Goal: Task Accomplishment & Management: Manage account settings

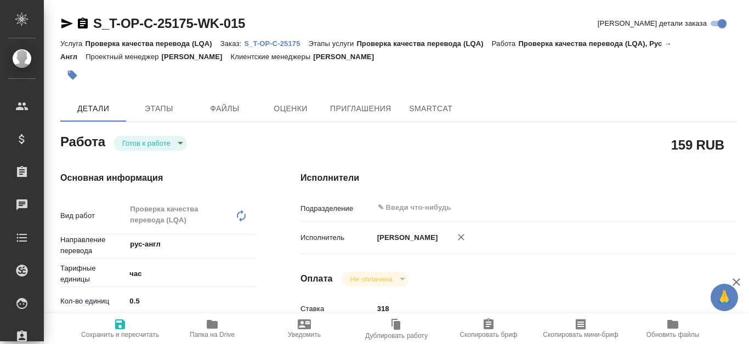
type textarea "x"
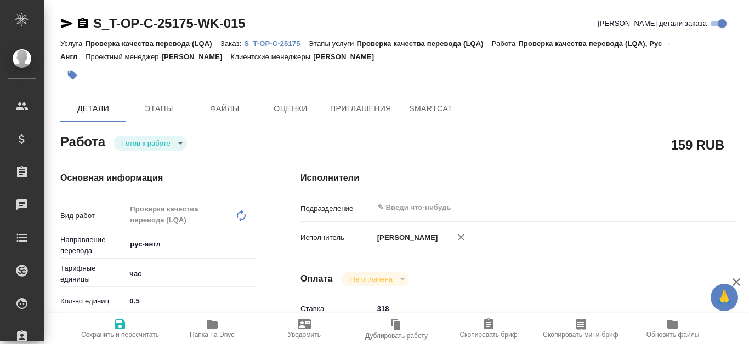
type textarea "x"
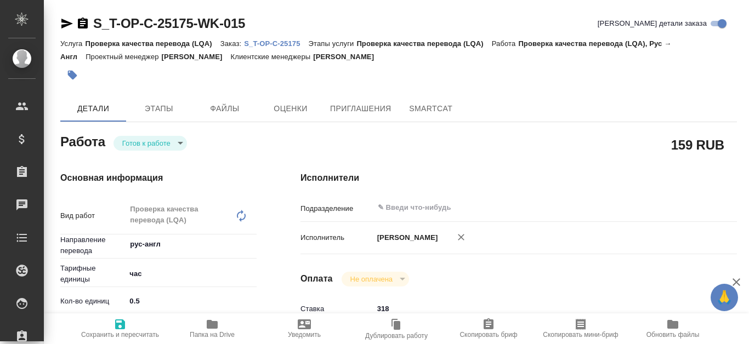
type textarea "x"
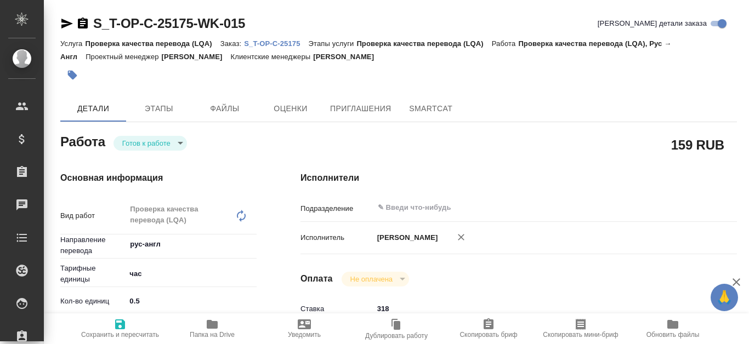
type textarea "x"
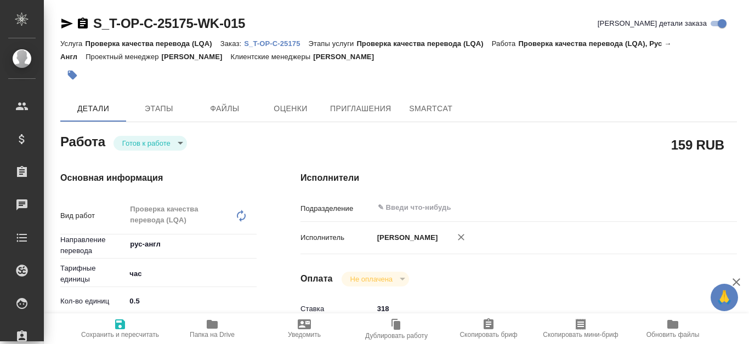
type textarea "x"
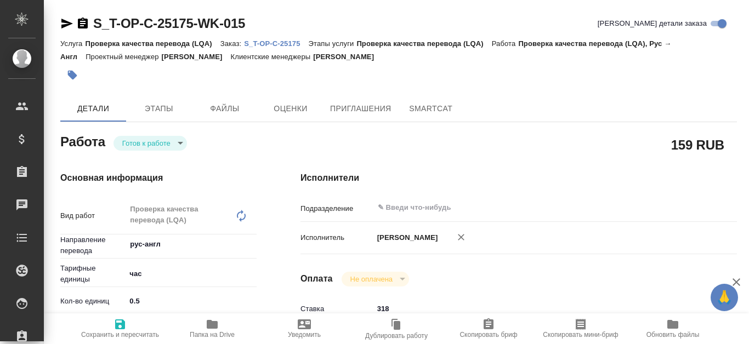
type textarea "x"
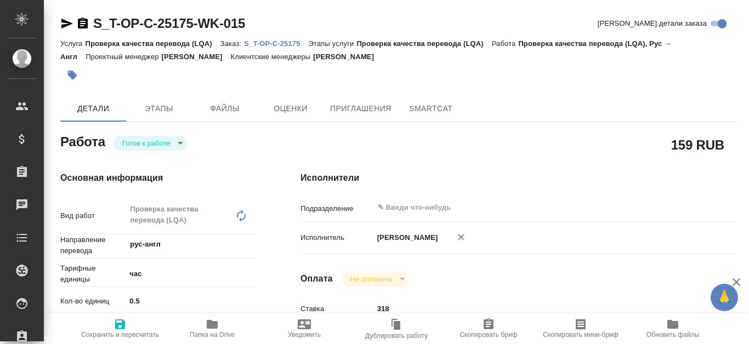
type textarea "x"
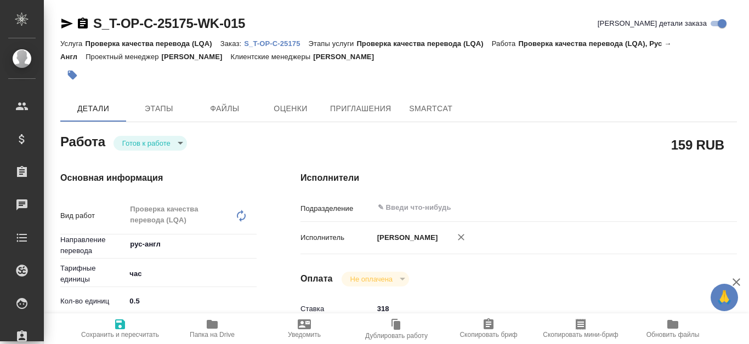
type textarea "x"
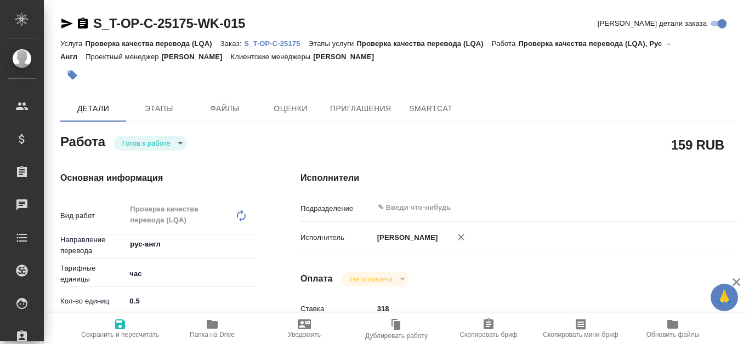
type textarea "x"
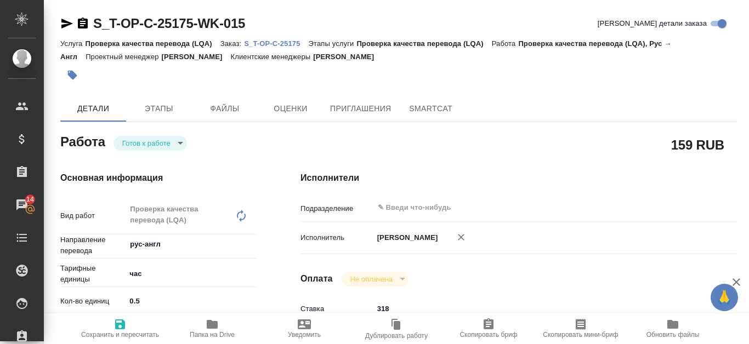
click at [272, 45] on p "S_T-OP-C-25175" at bounding box center [276, 43] width 64 height 8
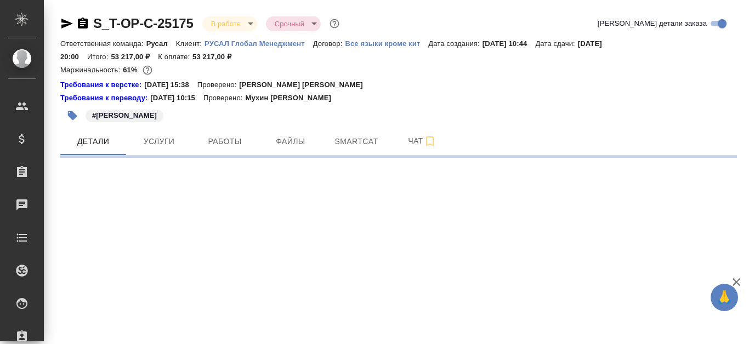
select select "RU"
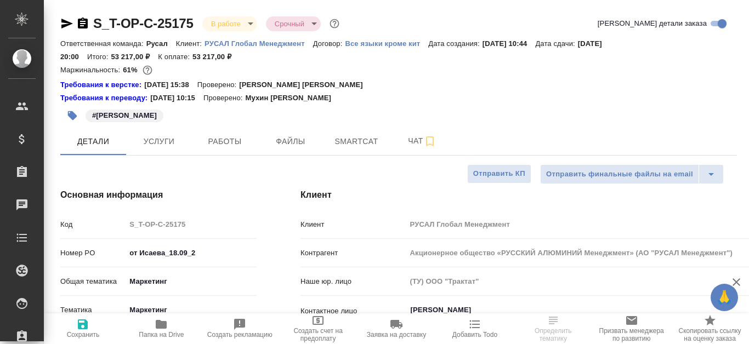
type textarea "x"
type input "[PERSON_NAME] [PERSON_NAME]"
click at [367, 128] on button "Smartcat" at bounding box center [356, 141] width 66 height 27
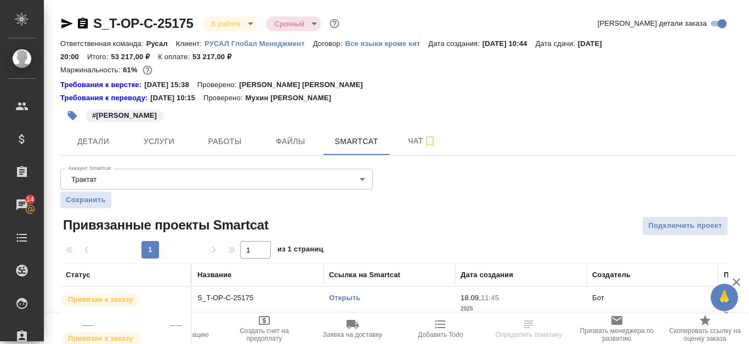
scroll to position [55, 0]
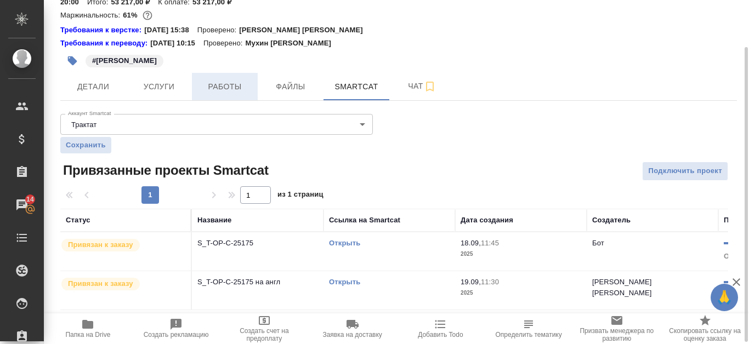
click at [221, 76] on button "Работы" at bounding box center [225, 86] width 66 height 27
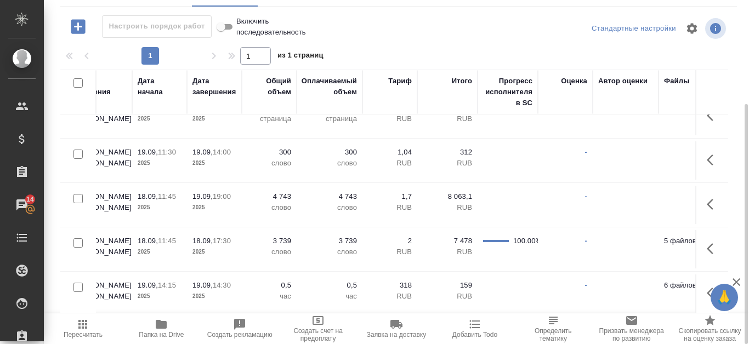
scroll to position [29, 582]
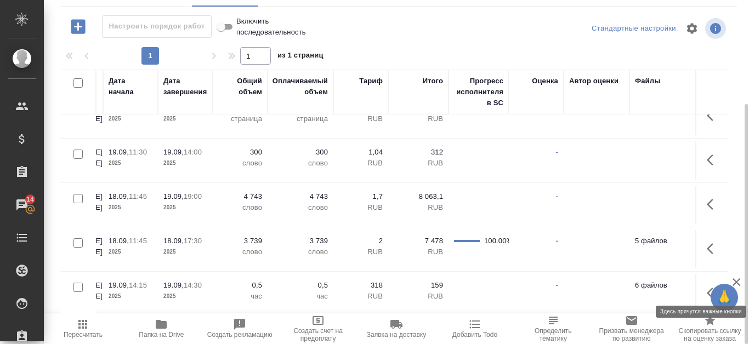
click at [707, 287] on icon "button" at bounding box center [713, 293] width 13 height 13
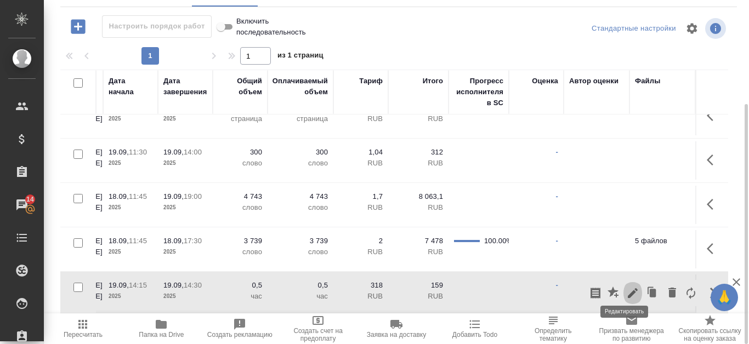
click at [626, 287] on icon "button" at bounding box center [632, 293] width 13 height 13
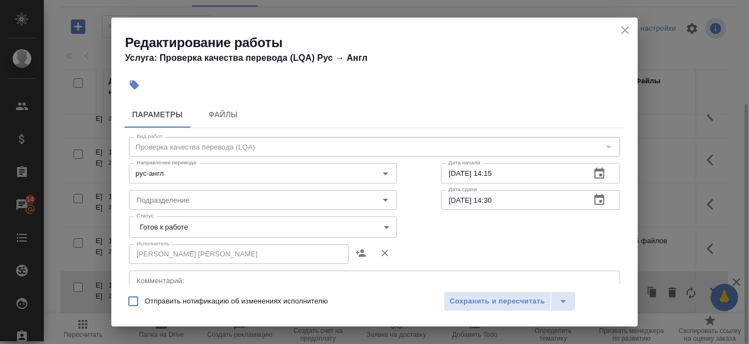
click at [369, 229] on body "🙏 .cls-1 fill:#fff; AWATERA Kanataeva Ekaterina Клиенты Спецификации Заказы 14 …" at bounding box center [374, 172] width 749 height 344
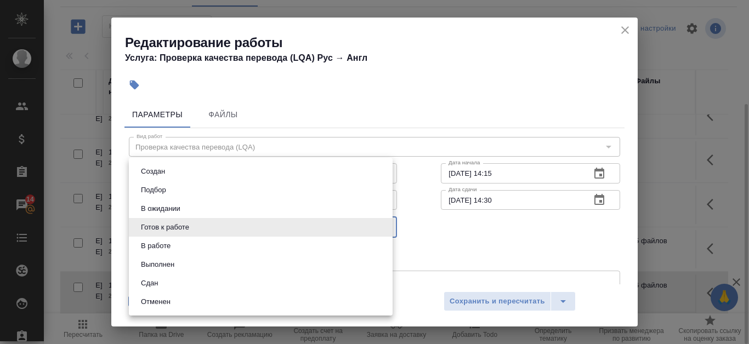
click at [294, 281] on li "Сдан" at bounding box center [261, 283] width 264 height 19
type input "closed"
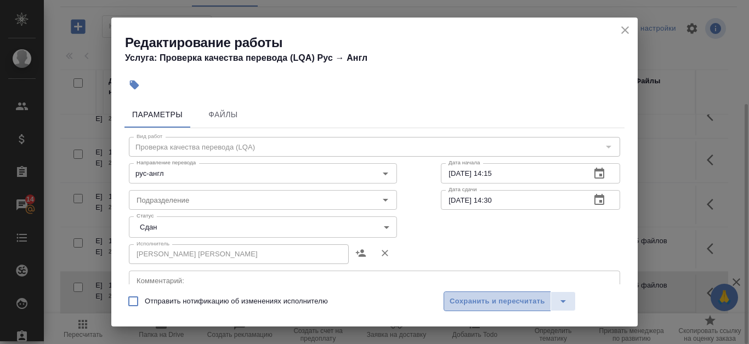
click at [464, 299] on span "Сохранить и пересчитать" at bounding box center [497, 301] width 95 height 13
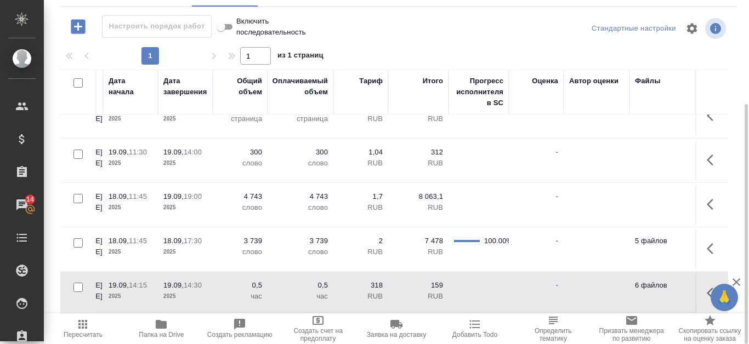
click at [574, 30] on div "Стандартные настройки" at bounding box center [619, 28] width 217 height 26
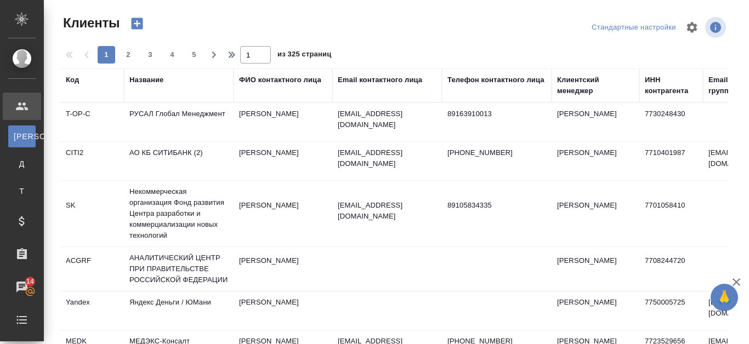
select select "RU"
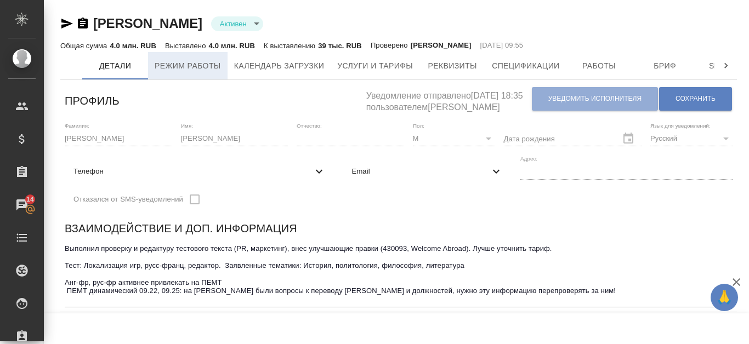
click at [206, 71] on span "Режим работы" at bounding box center [188, 66] width 66 height 14
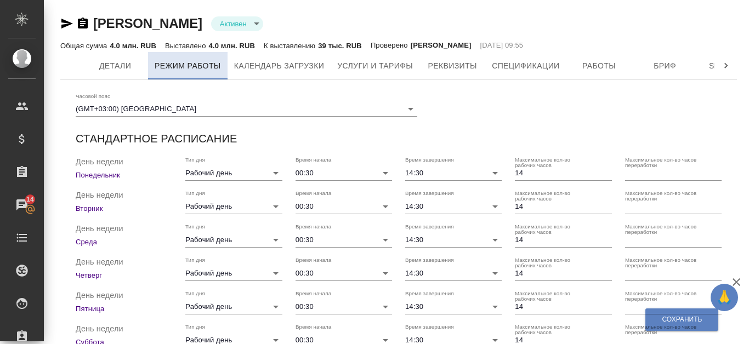
checkbox input "true"
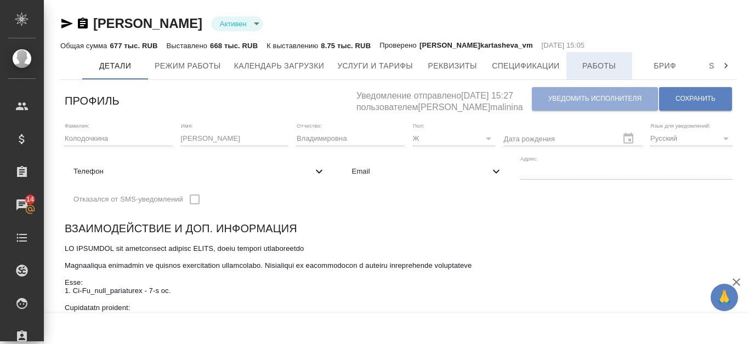
click at [607, 64] on span "Работы" at bounding box center [599, 66] width 53 height 14
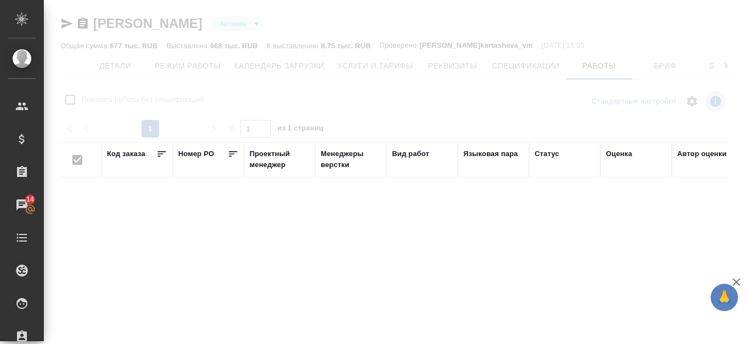
checkbox input "false"
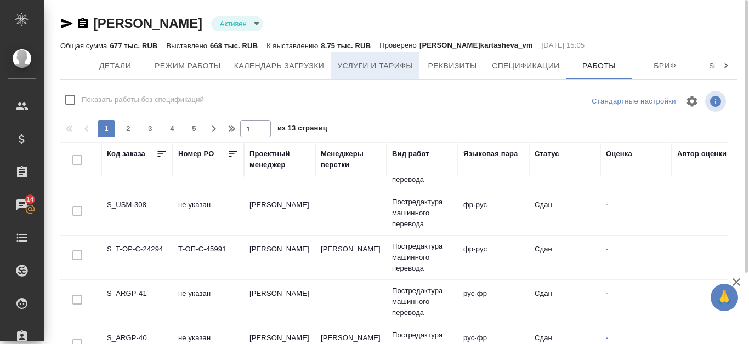
click at [400, 71] on span "Услуги и тарифы" at bounding box center [375, 66] width 76 height 14
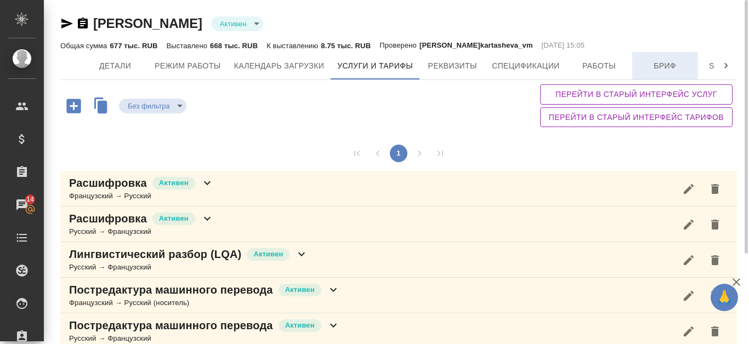
click at [646, 67] on span "Бриф" at bounding box center [665, 66] width 53 height 14
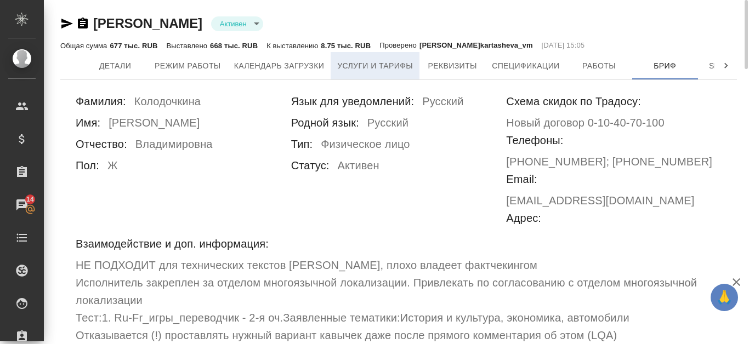
click at [392, 64] on span "Услуги и тарифы" at bounding box center [375, 66] width 76 height 14
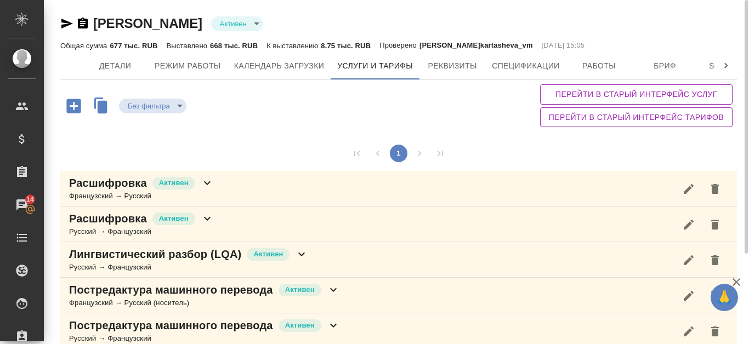
click at [81, 24] on icon "button" at bounding box center [83, 23] width 10 height 11
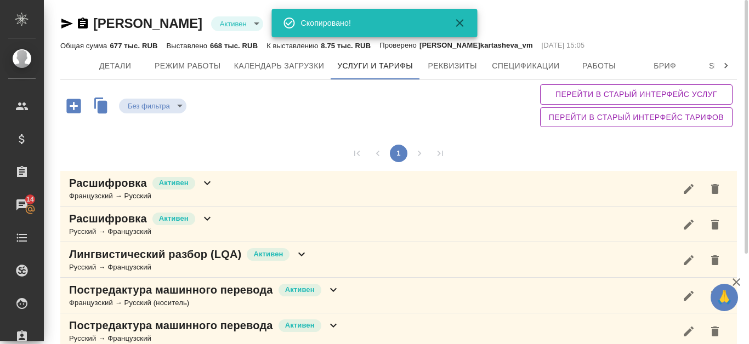
click at [67, 25] on icon "button" at bounding box center [67, 24] width 12 height 10
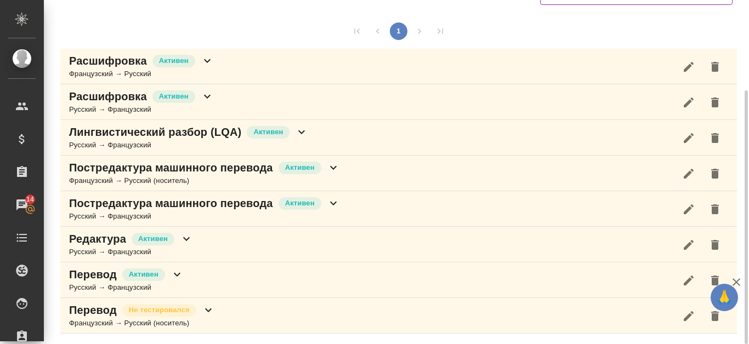
scroll to position [13, 0]
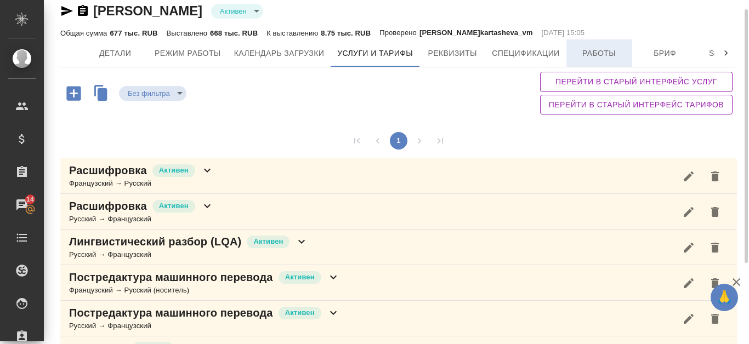
click at [604, 50] on span "Работы" at bounding box center [599, 54] width 53 height 14
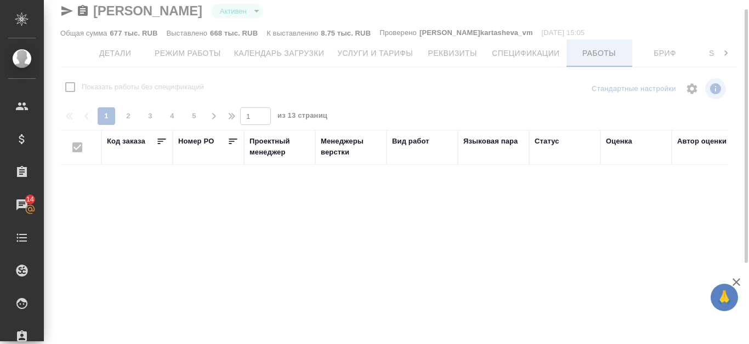
checkbox input "false"
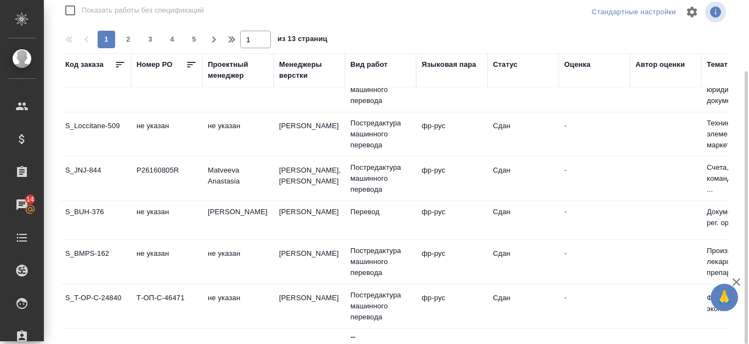
scroll to position [110, 0]
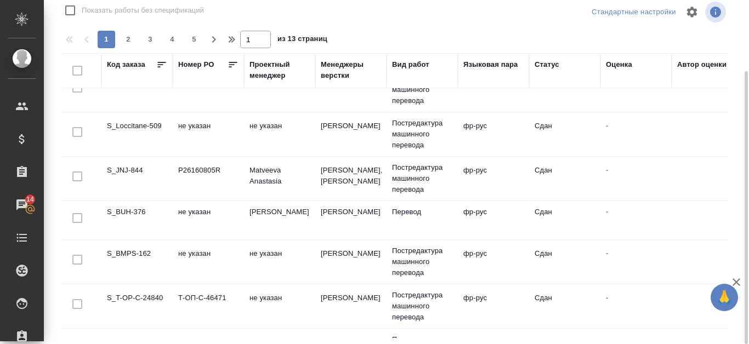
click at [142, 127] on td "S_Loccitane-509" at bounding box center [136, 134] width 71 height 38
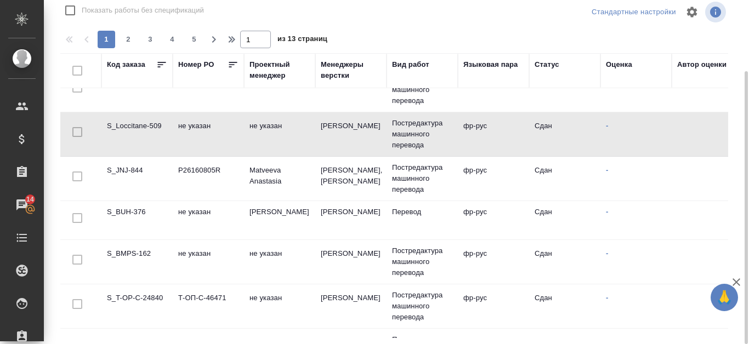
click at [142, 127] on td "S_Loccitane-509" at bounding box center [136, 134] width 71 height 38
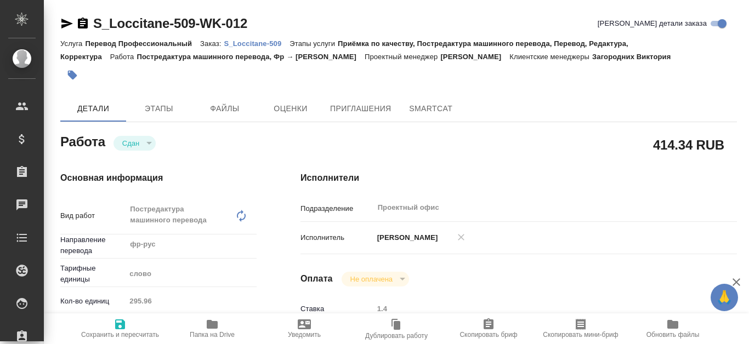
type textarea "x"
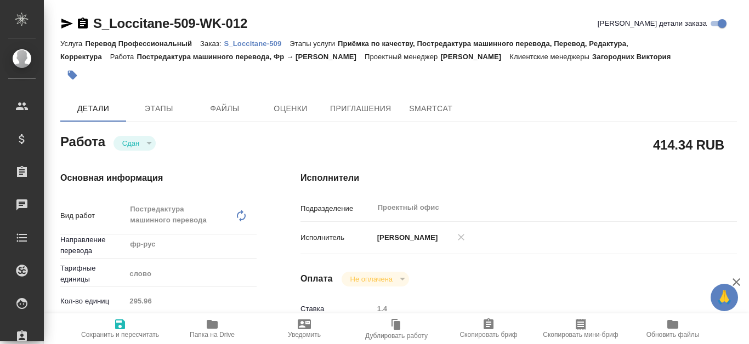
type textarea "x"
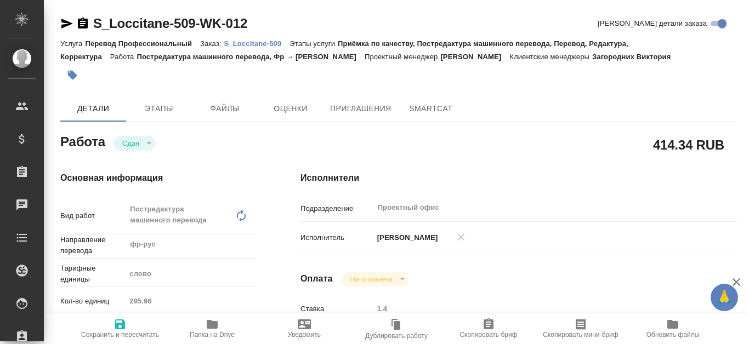
type textarea "x"
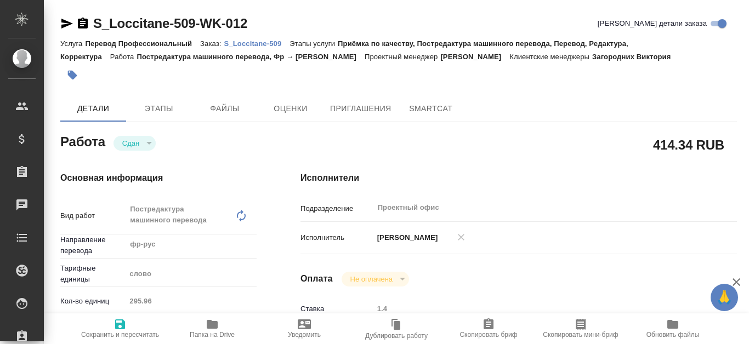
type textarea "x"
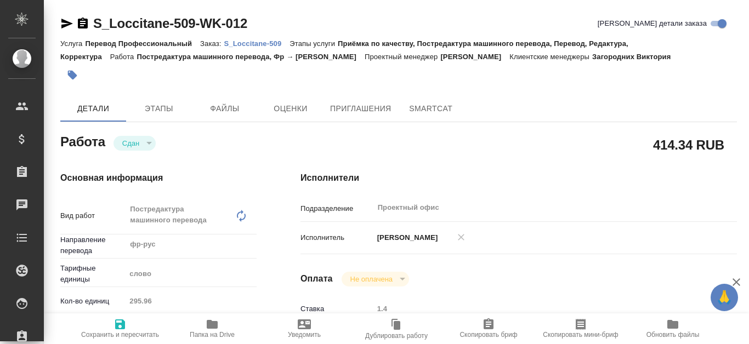
type textarea "x"
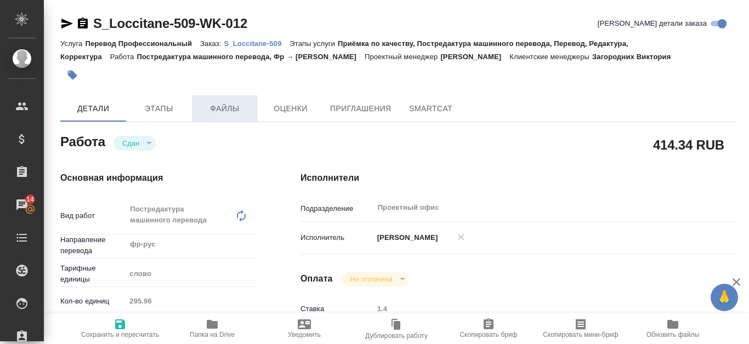
click at [244, 107] on span "Файлы" at bounding box center [224, 109] width 53 height 14
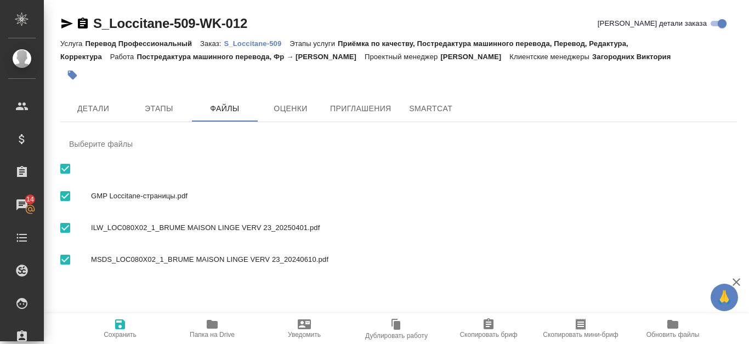
click at [505, 189] on div "GMP Loccitane-страницы.pdf" at bounding box center [398, 196] width 676 height 32
checkbox input "false"
click at [167, 194] on span "GMP Loccitane-страницы.pdf" at bounding box center [409, 196] width 637 height 11
checkbox input "true"
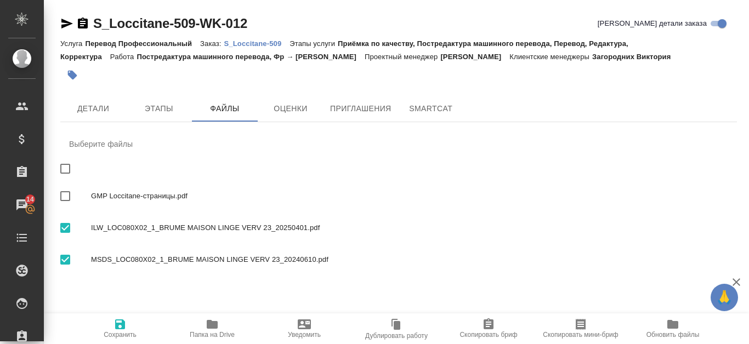
checkbox input "true"
click at [167, 194] on span "GMP Loccitane-страницы.pdf" at bounding box center [409, 196] width 637 height 11
checkbox input "false"
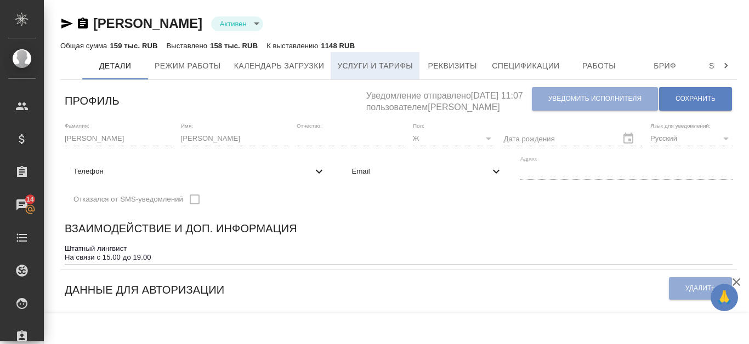
click at [392, 62] on span "Услуги и тарифы" at bounding box center [375, 66] width 76 height 14
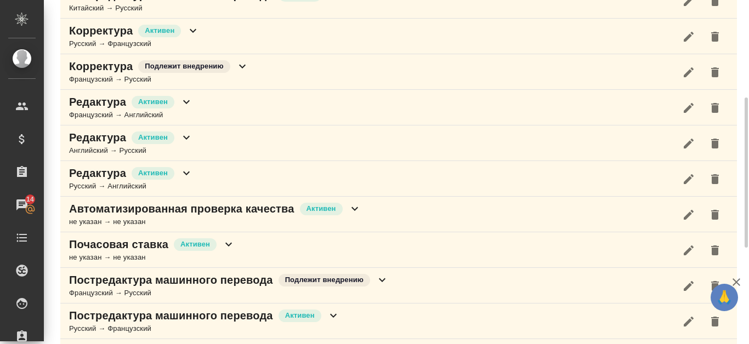
scroll to position [278, 0]
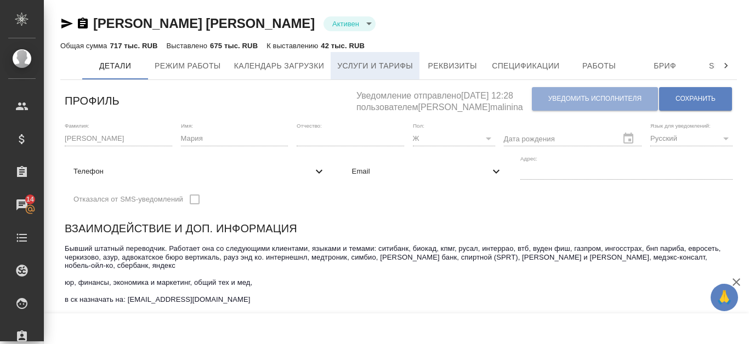
click at [389, 61] on span "Услуги и тарифы" at bounding box center [375, 66] width 76 height 14
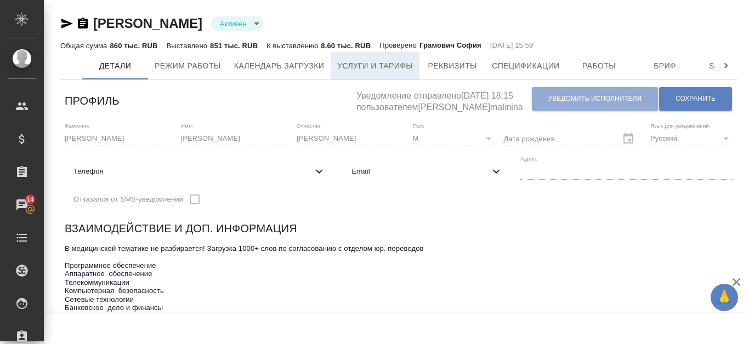
click at [374, 61] on span "Услуги и тарифы" at bounding box center [375, 66] width 76 height 14
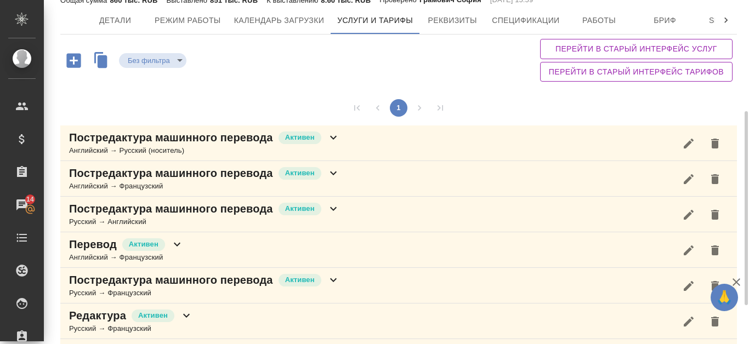
scroll to position [155, 0]
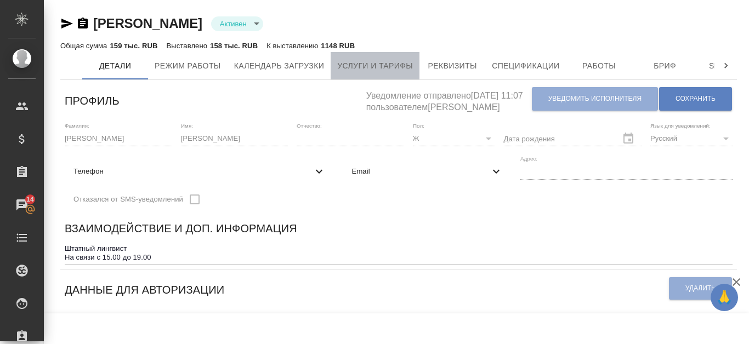
click at [411, 62] on span "Услуги и тарифы" at bounding box center [375, 66] width 76 height 14
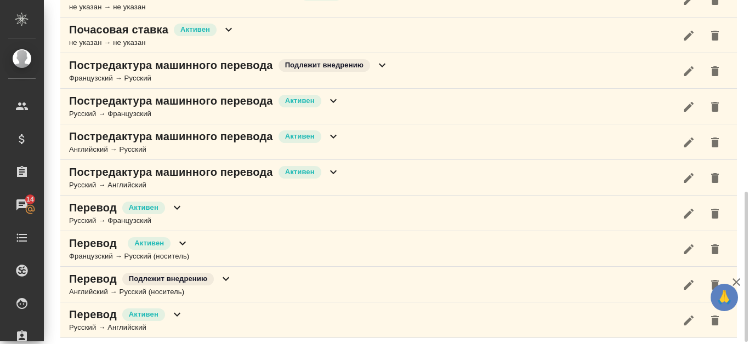
scroll to position [443, 0]
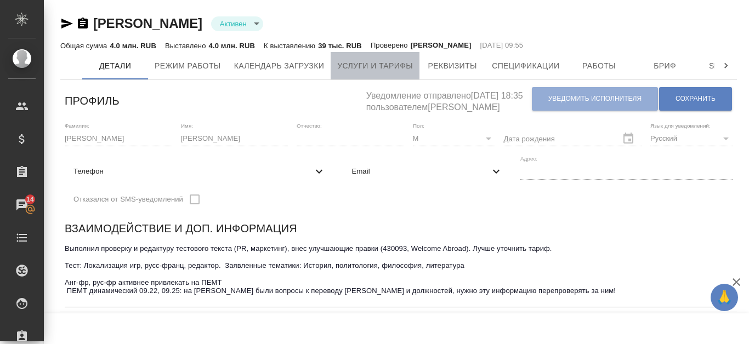
click at [391, 63] on span "Услуги и тарифы" at bounding box center [375, 66] width 76 height 14
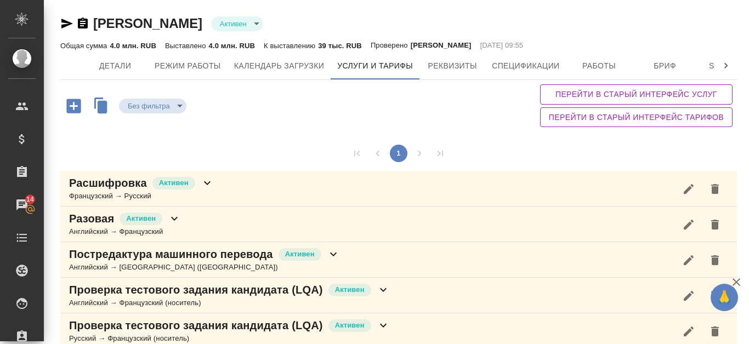
scroll to position [265, 0]
